Goal: Information Seeking & Learning: Learn about a topic

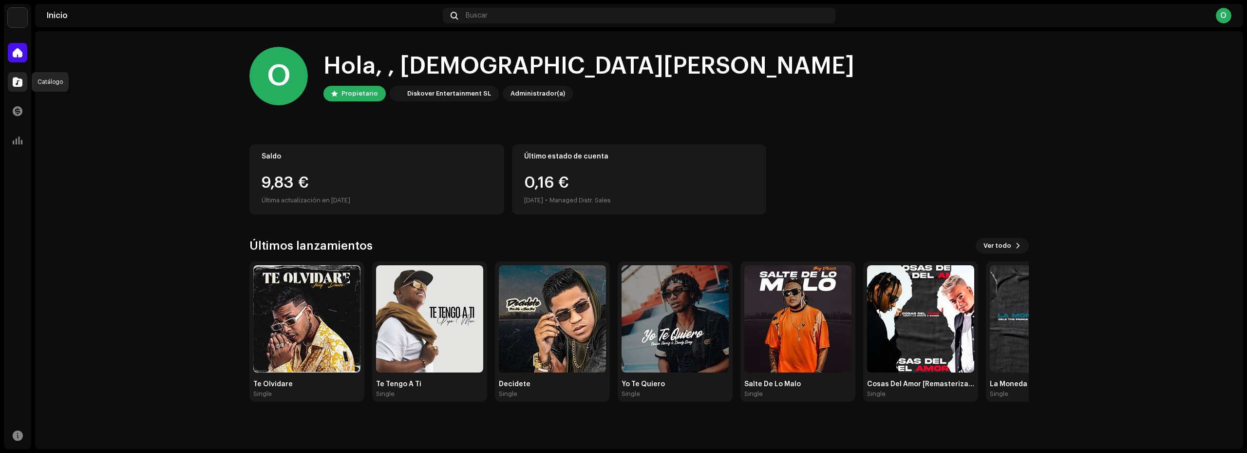
click at [15, 84] on span at bounding box center [18, 82] width 10 height 8
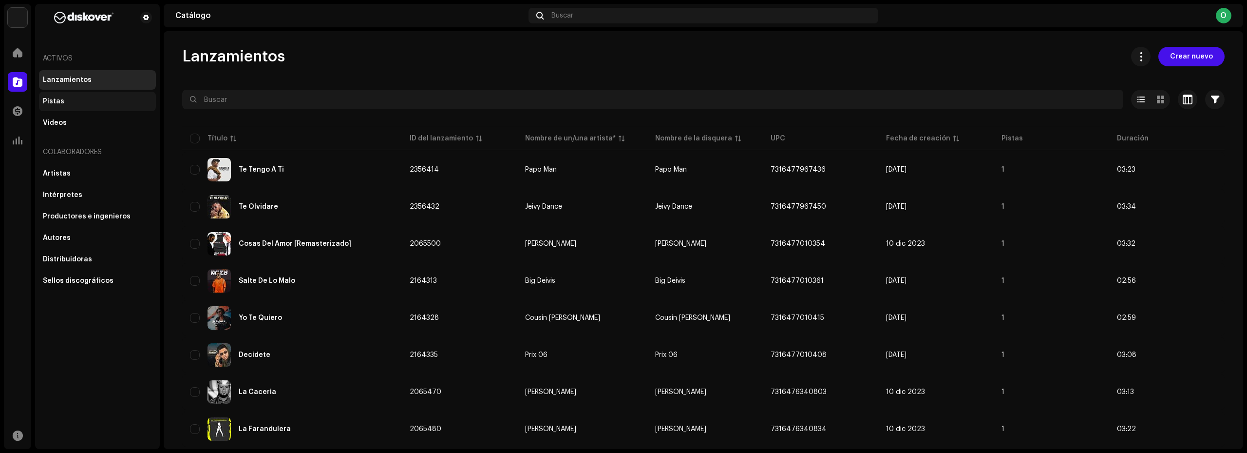
click at [60, 106] on div "Pistas" at bounding box center [97, 101] width 117 height 19
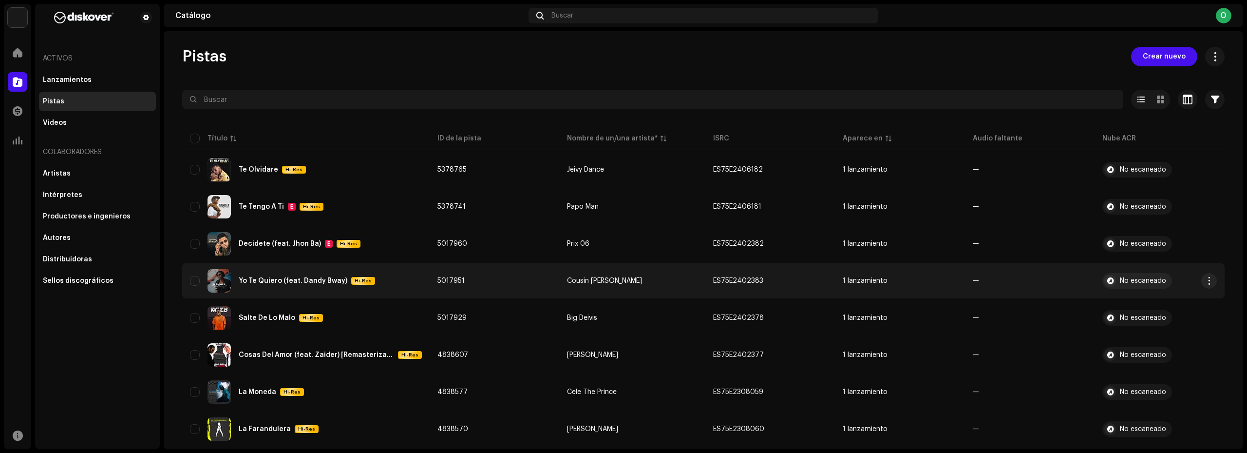
click at [270, 287] on div "Yo Te Quiero (feat. [PERSON_NAME]) Hi-Res" at bounding box center [306, 280] width 232 height 23
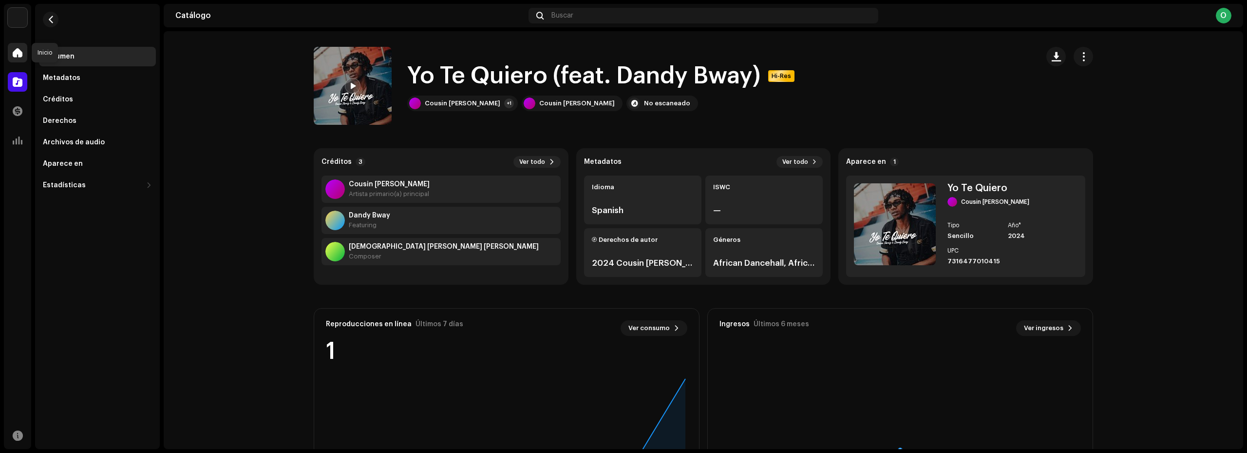
click at [20, 53] on span at bounding box center [18, 53] width 10 height 8
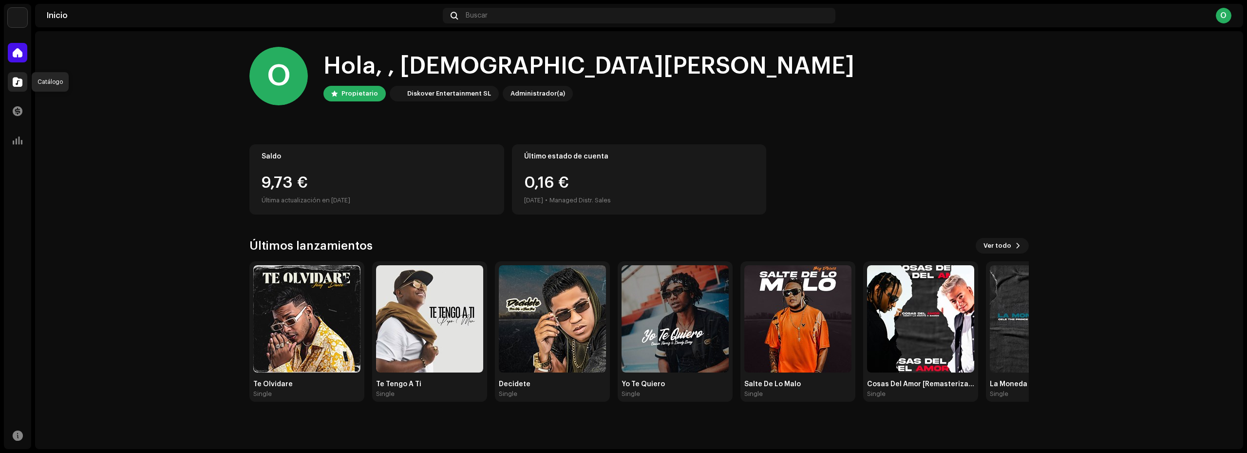
click at [19, 80] on span at bounding box center [18, 82] width 10 height 8
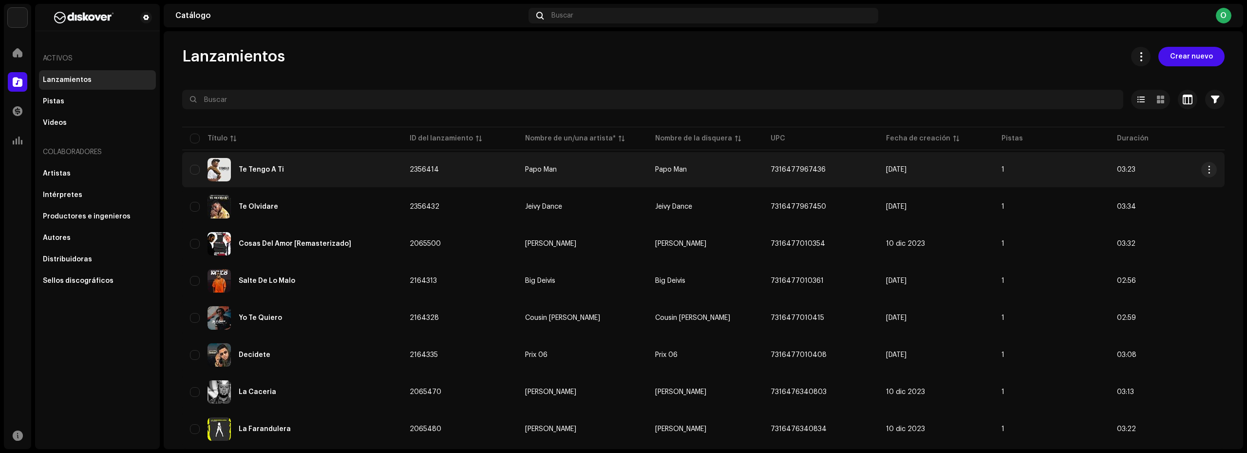
click at [307, 169] on div "Te Tengo A Ti" at bounding box center [292, 169] width 204 height 23
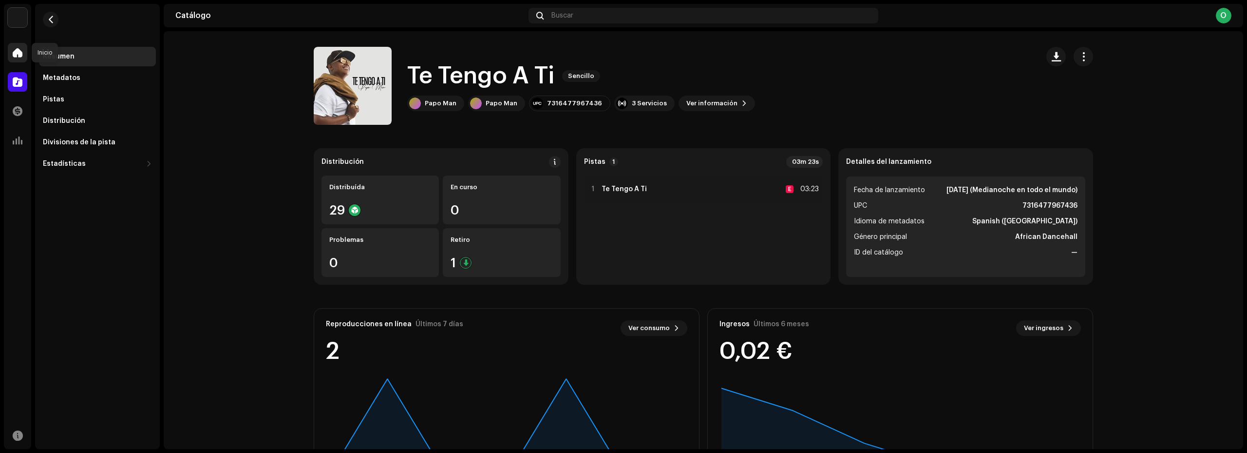
click at [22, 57] on div at bounding box center [17, 52] width 19 height 19
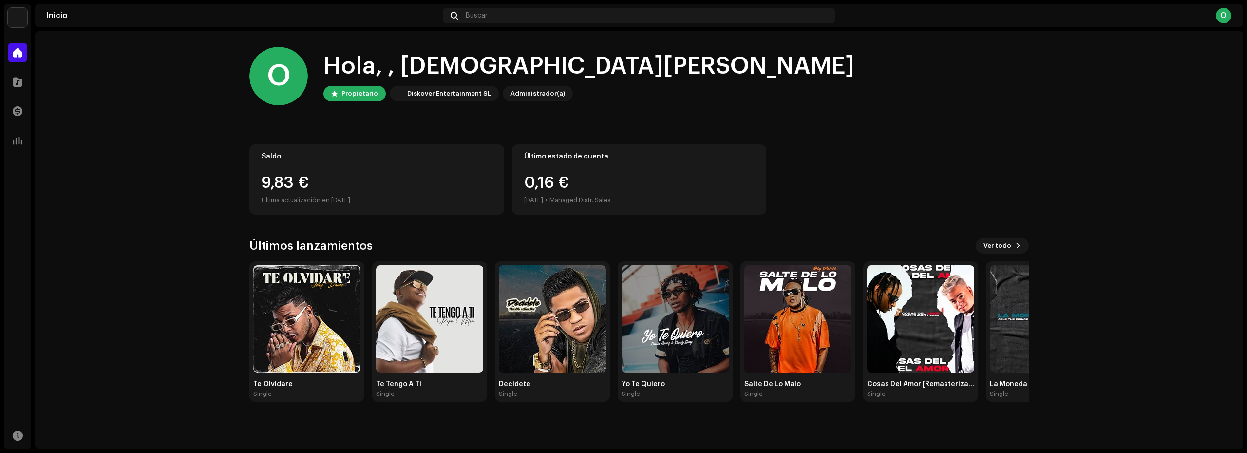
click at [1228, 19] on div "O" at bounding box center [1224, 16] width 16 height 16
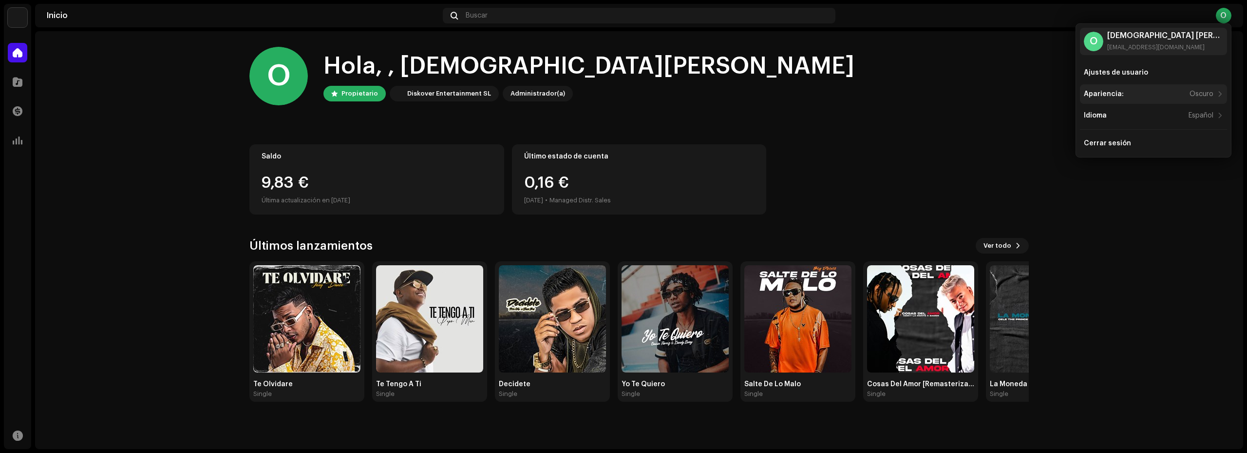
click at [1197, 93] on div "Oscuro" at bounding box center [1202, 94] width 24 height 8
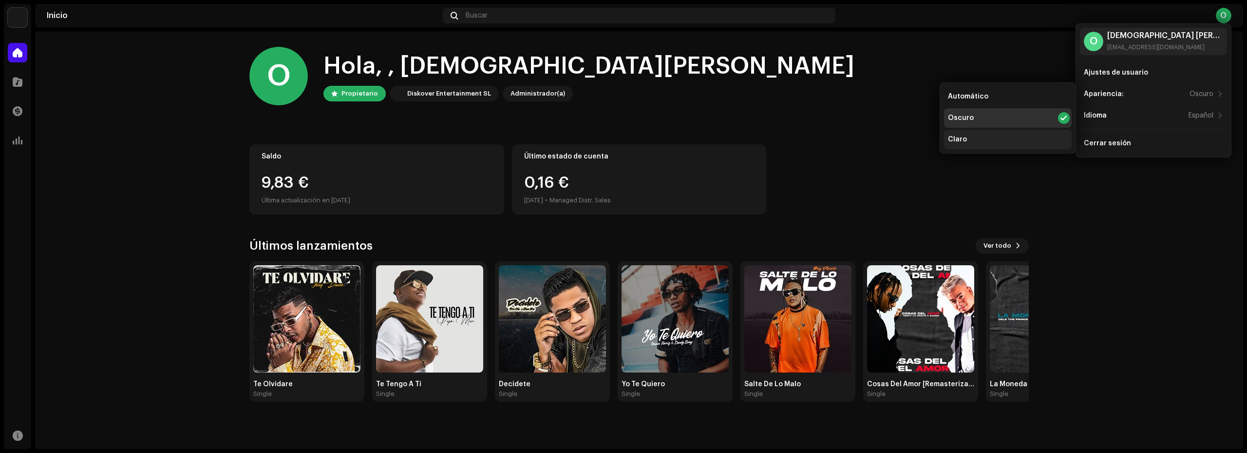
click at [969, 136] on div "Claro" at bounding box center [1008, 139] width 128 height 19
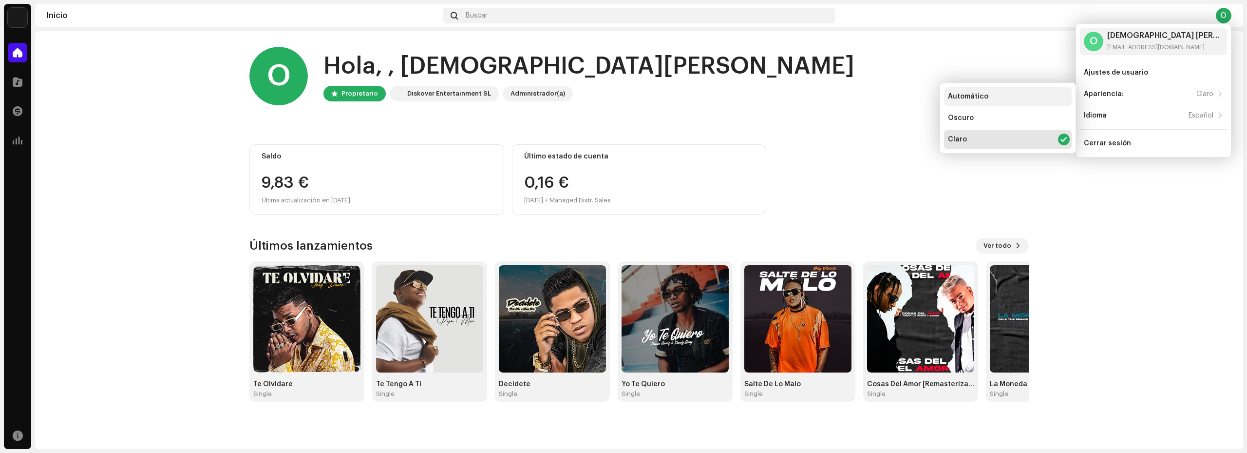
click at [994, 93] on div "Automático" at bounding box center [1008, 96] width 128 height 19
click at [995, 119] on div "Oscuro" at bounding box center [1008, 117] width 128 height 19
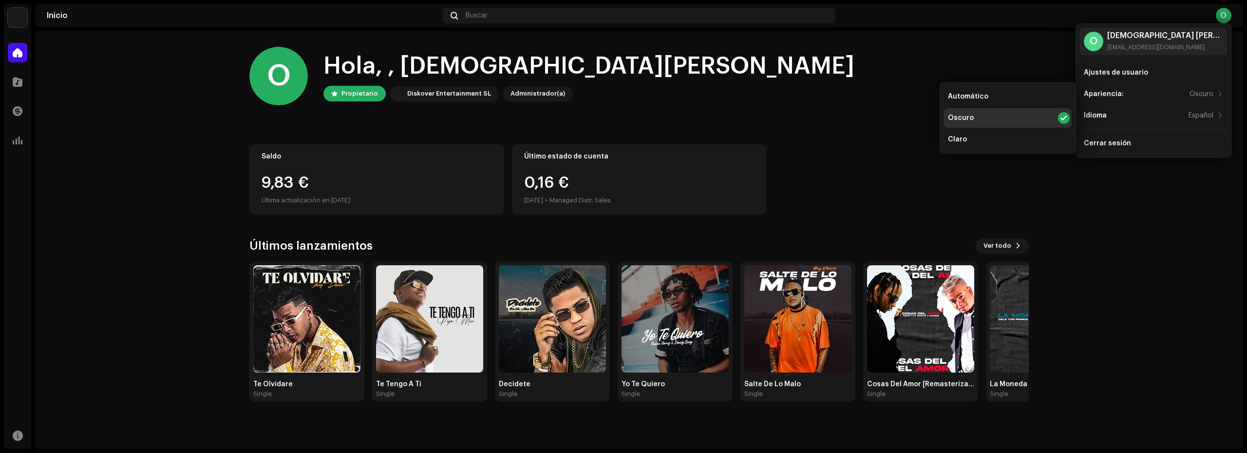
click at [840, 121] on div "O Hola, , Osmandi [PERSON_NAME] Diskover Entertainment SL Administrador(a) Sald…" at bounding box center [638, 224] width 779 height 386
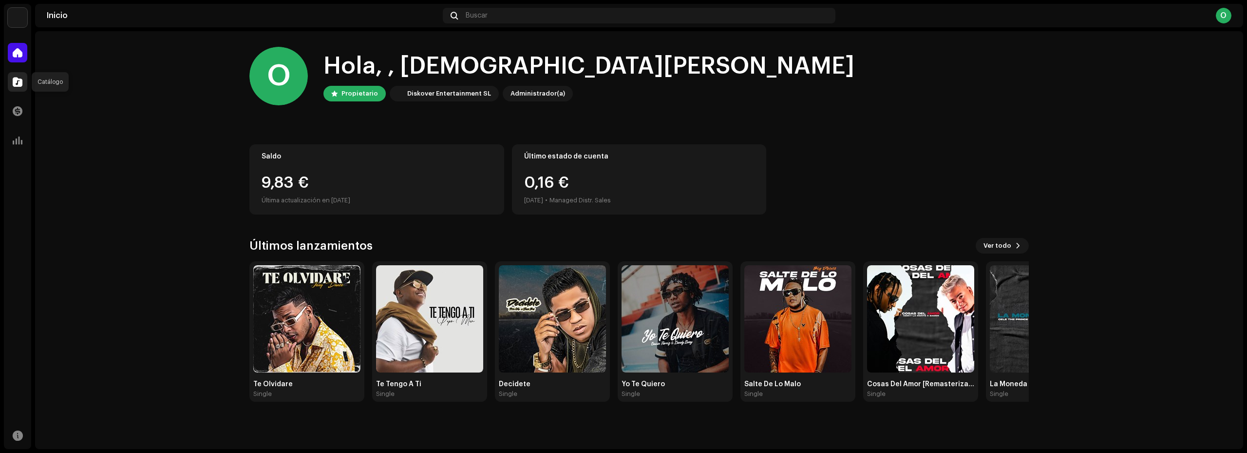
click at [19, 85] on span at bounding box center [18, 82] width 10 height 8
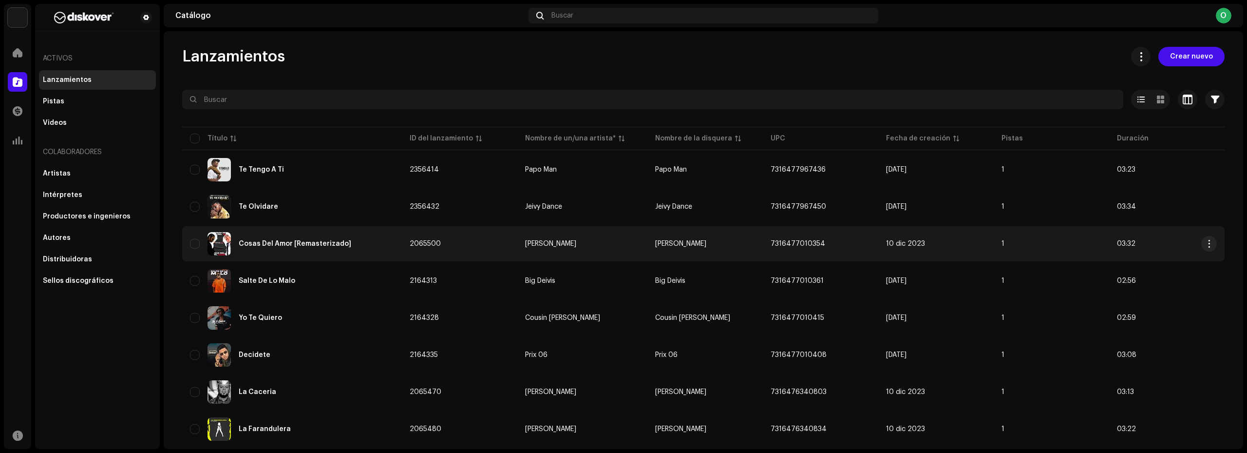
click at [252, 247] on div "Cosas Del Amor [Remasterizado]" at bounding box center [292, 243] width 204 height 23
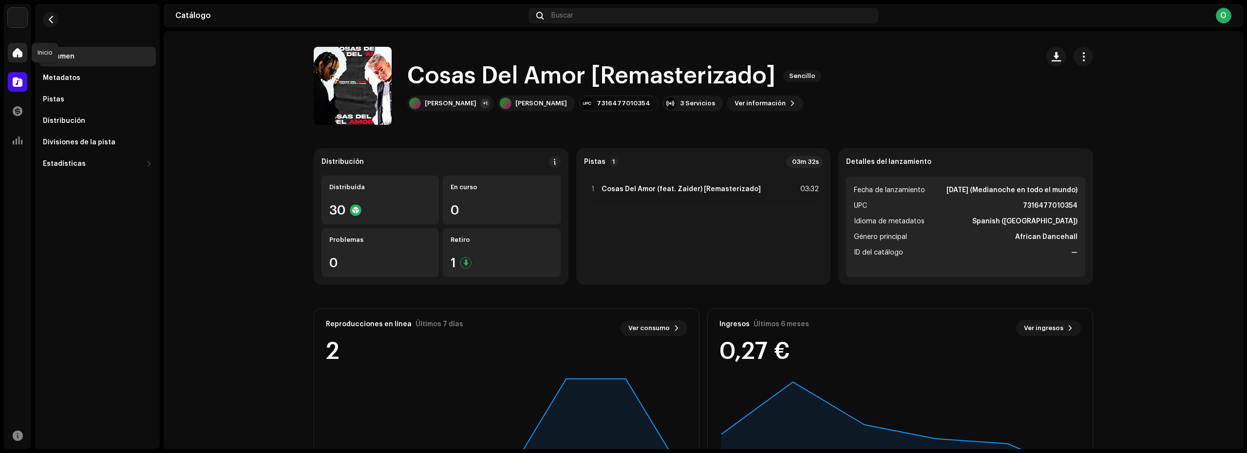
click at [19, 56] on span at bounding box center [18, 53] width 10 height 8
